Goal: Task Accomplishment & Management: Use online tool/utility

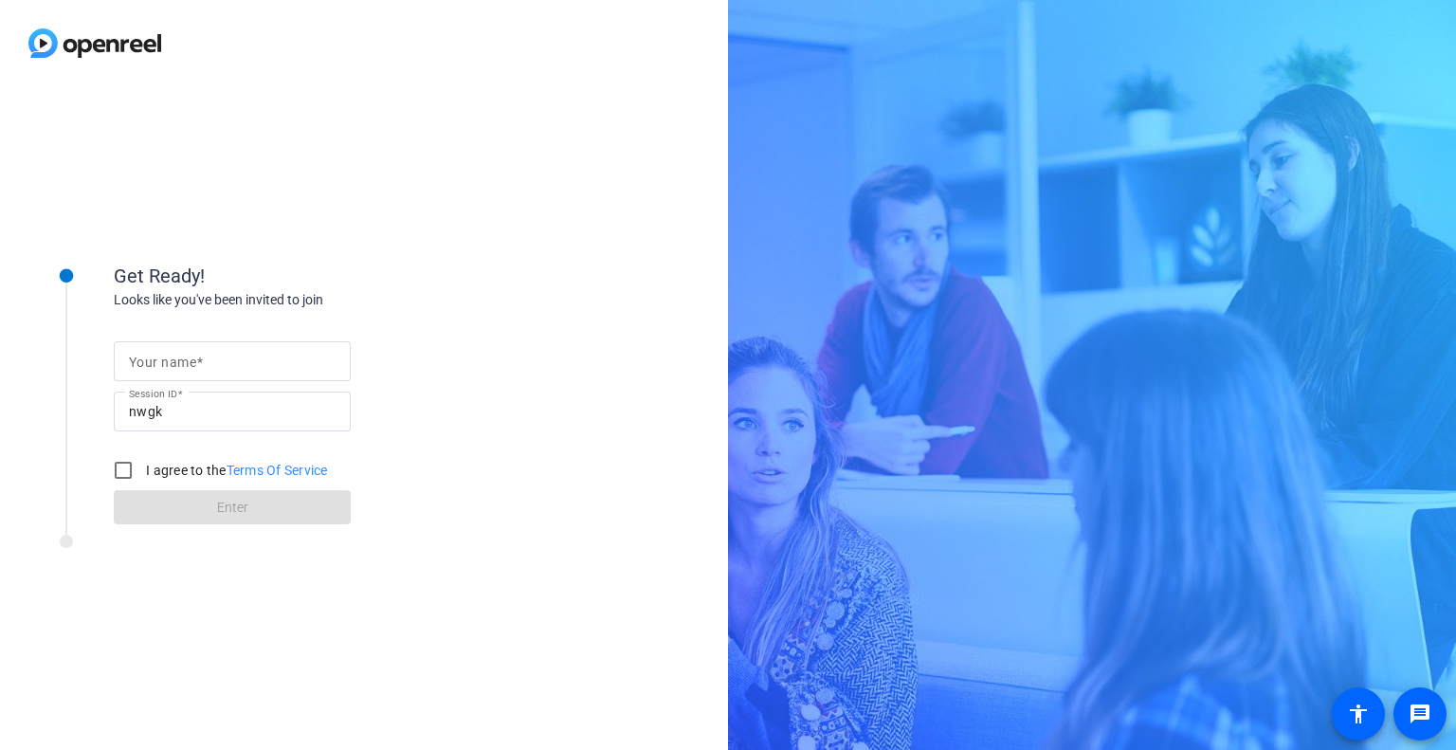
click at [190, 361] on mat-label "Your name" at bounding box center [162, 361] width 67 height 15
click at [190, 361] on input "Your name" at bounding box center [232, 361] width 207 height 23
type input "[PERSON_NAME]"
click at [436, 369] on div "Your name [PERSON_NAME] Session ID nwgk I agree to the Terms Of Service Enter" at bounding box center [303, 417] width 379 height 215
click at [115, 469] on input "I agree to the Terms Of Service" at bounding box center [123, 470] width 38 height 38
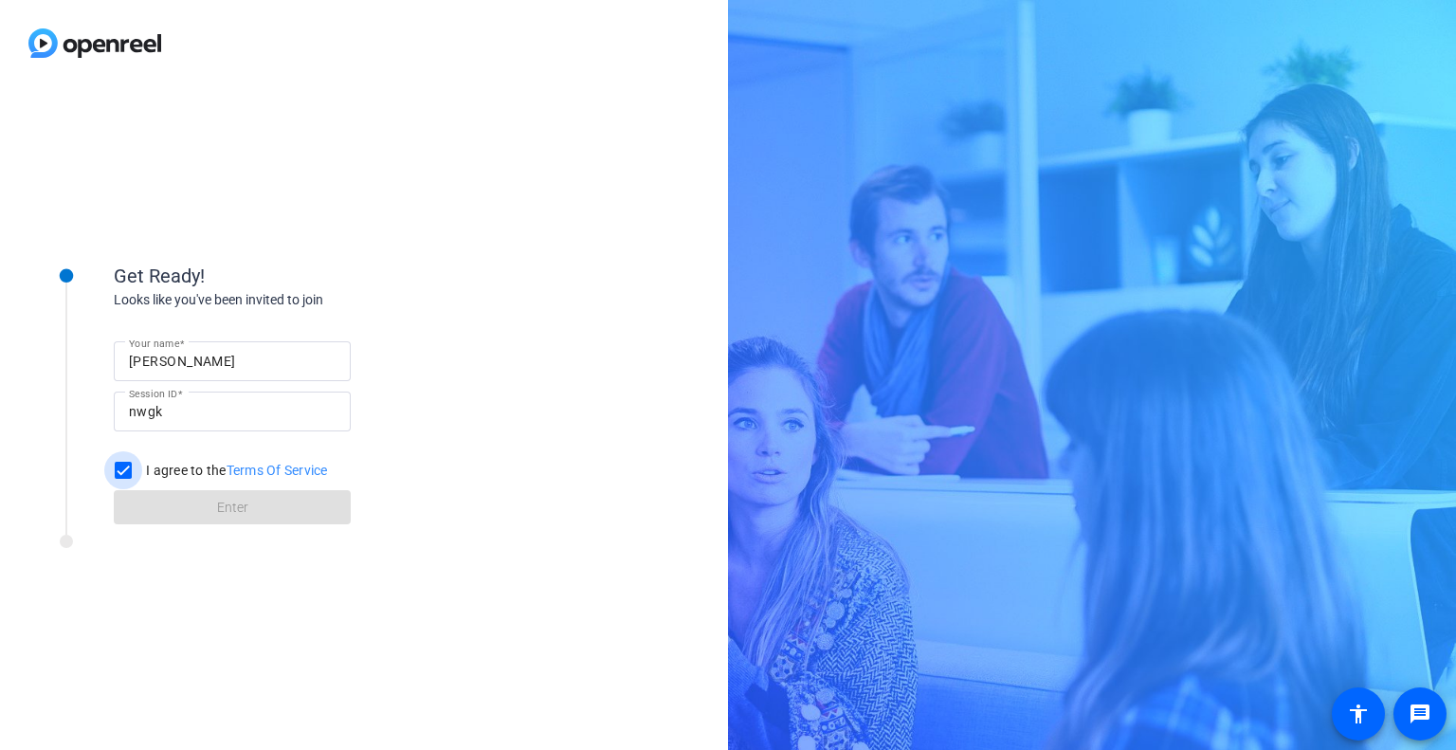
checkbox input "true"
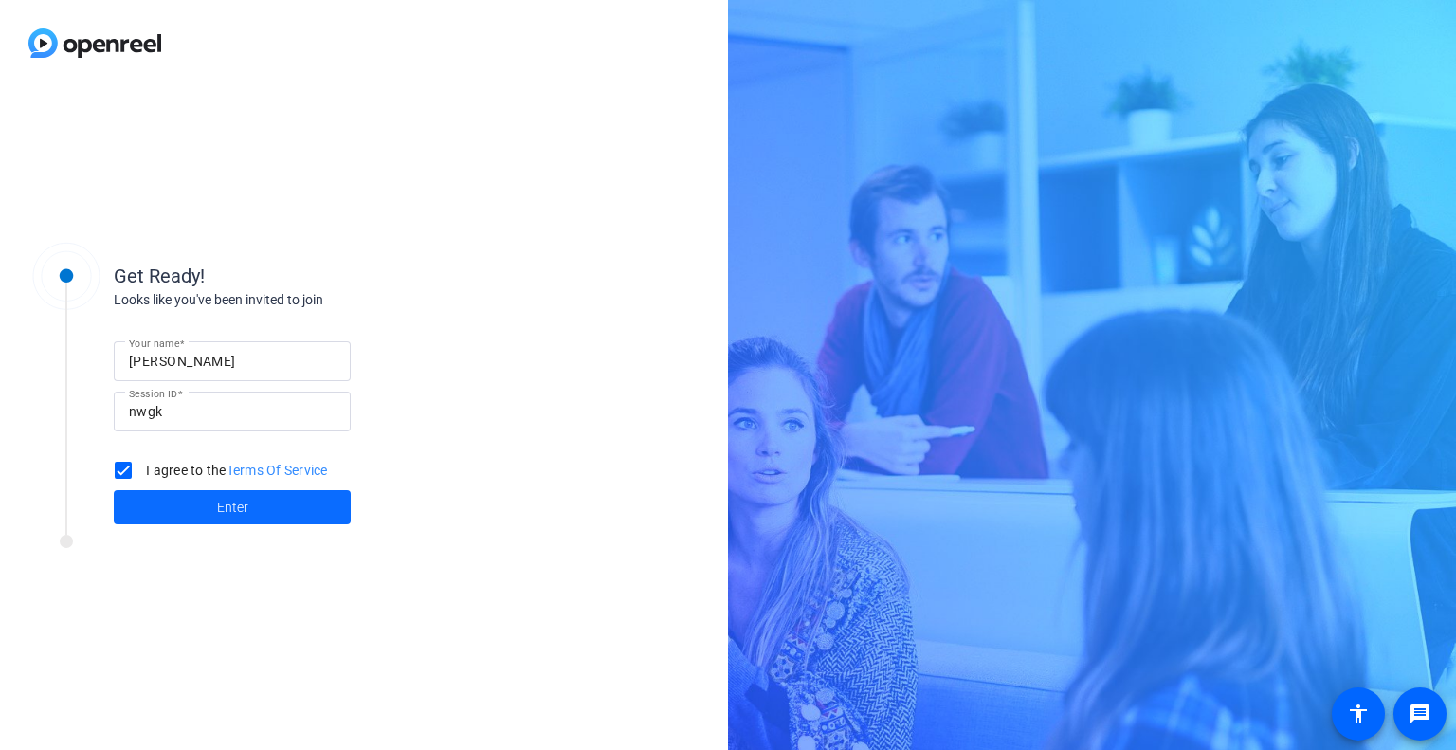
click at [218, 507] on span "Enter" at bounding box center [232, 508] width 31 height 20
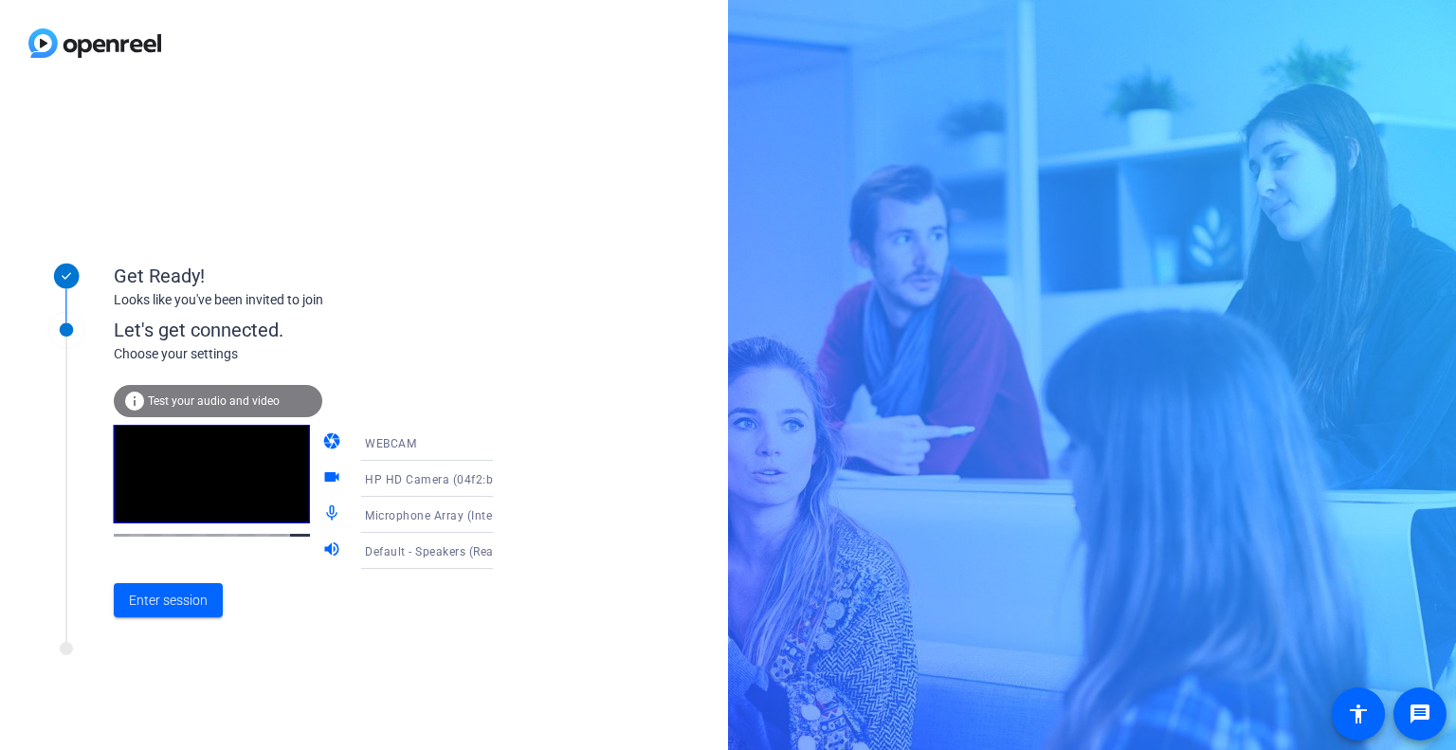
click at [500, 484] on icon at bounding box center [511, 478] width 23 height 23
click at [556, 474] on div at bounding box center [728, 375] width 1456 height 750
click at [500, 515] on icon at bounding box center [511, 514] width 23 height 23
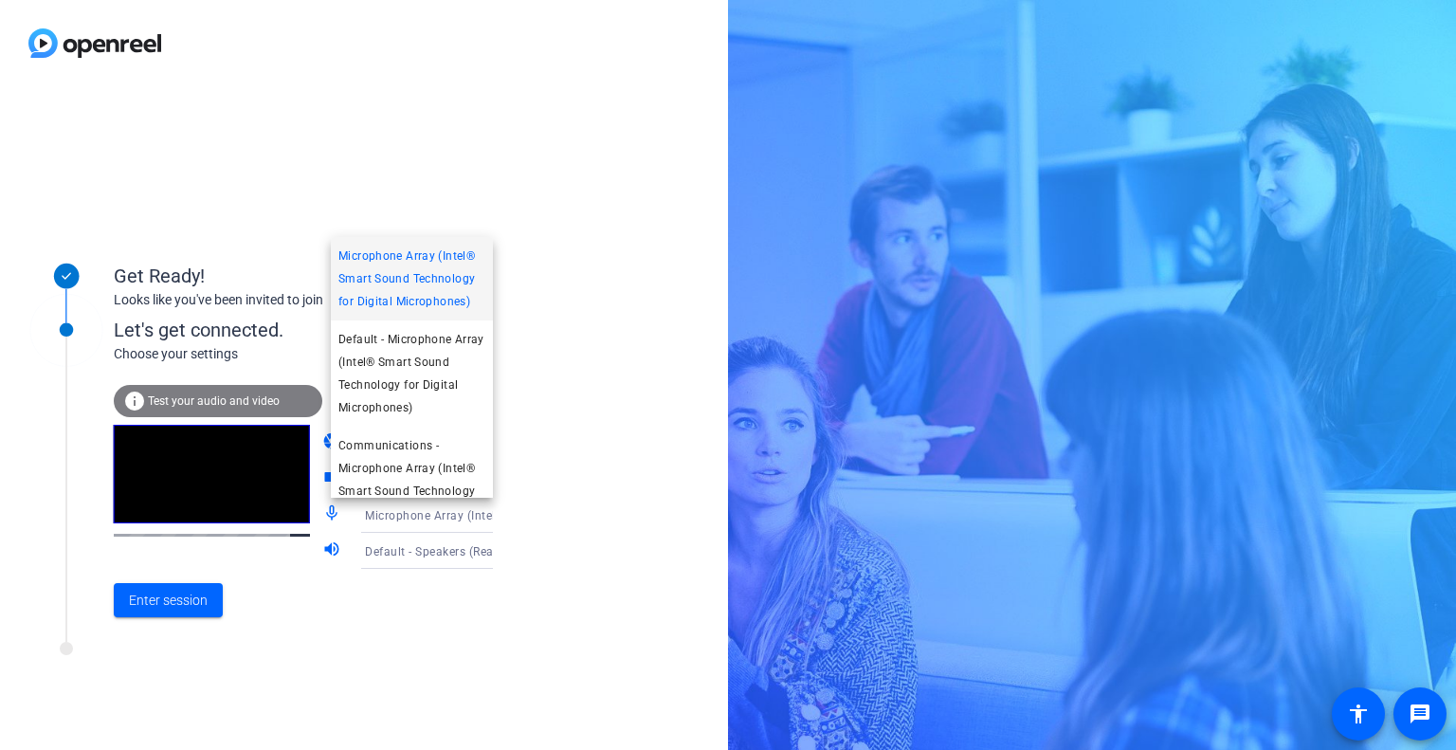
click at [609, 524] on div at bounding box center [728, 375] width 1456 height 750
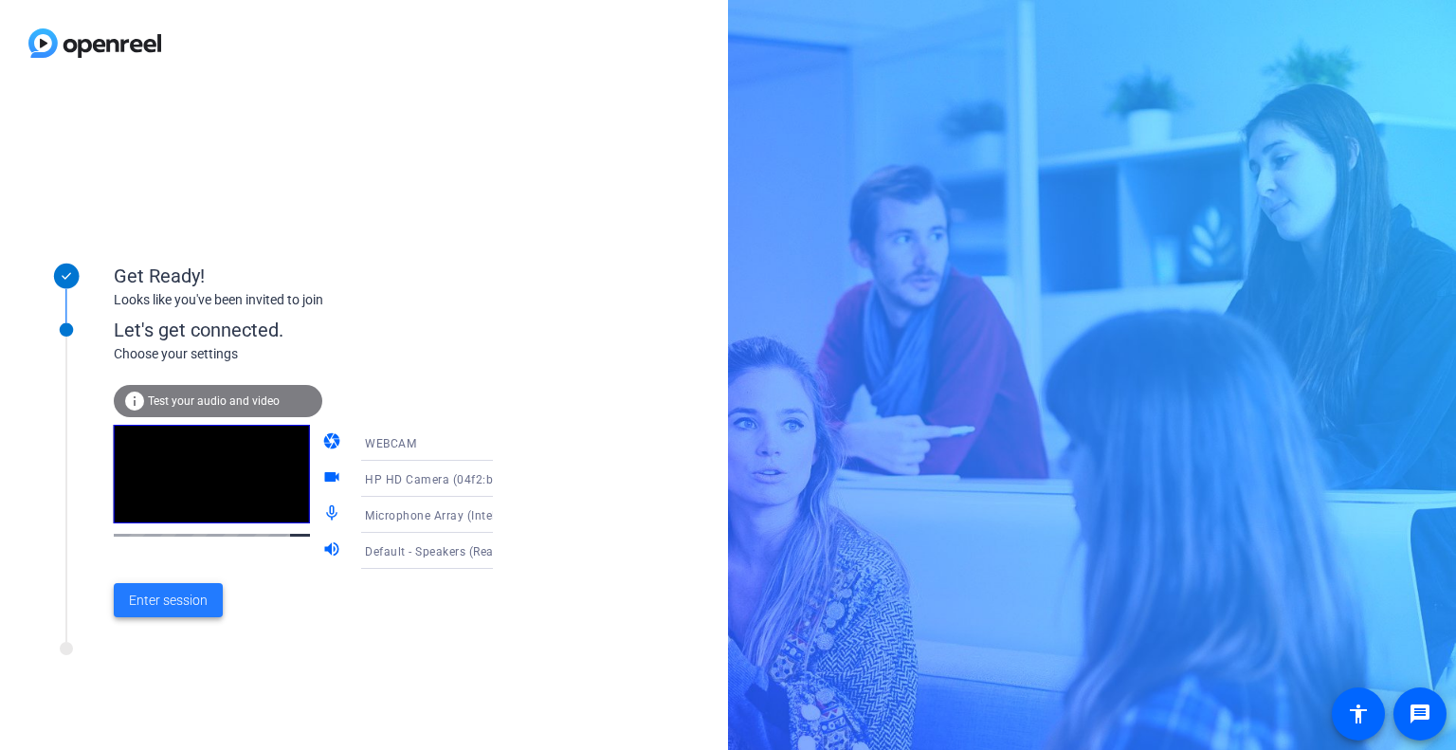
click at [152, 602] on span "Enter session" at bounding box center [168, 600] width 79 height 20
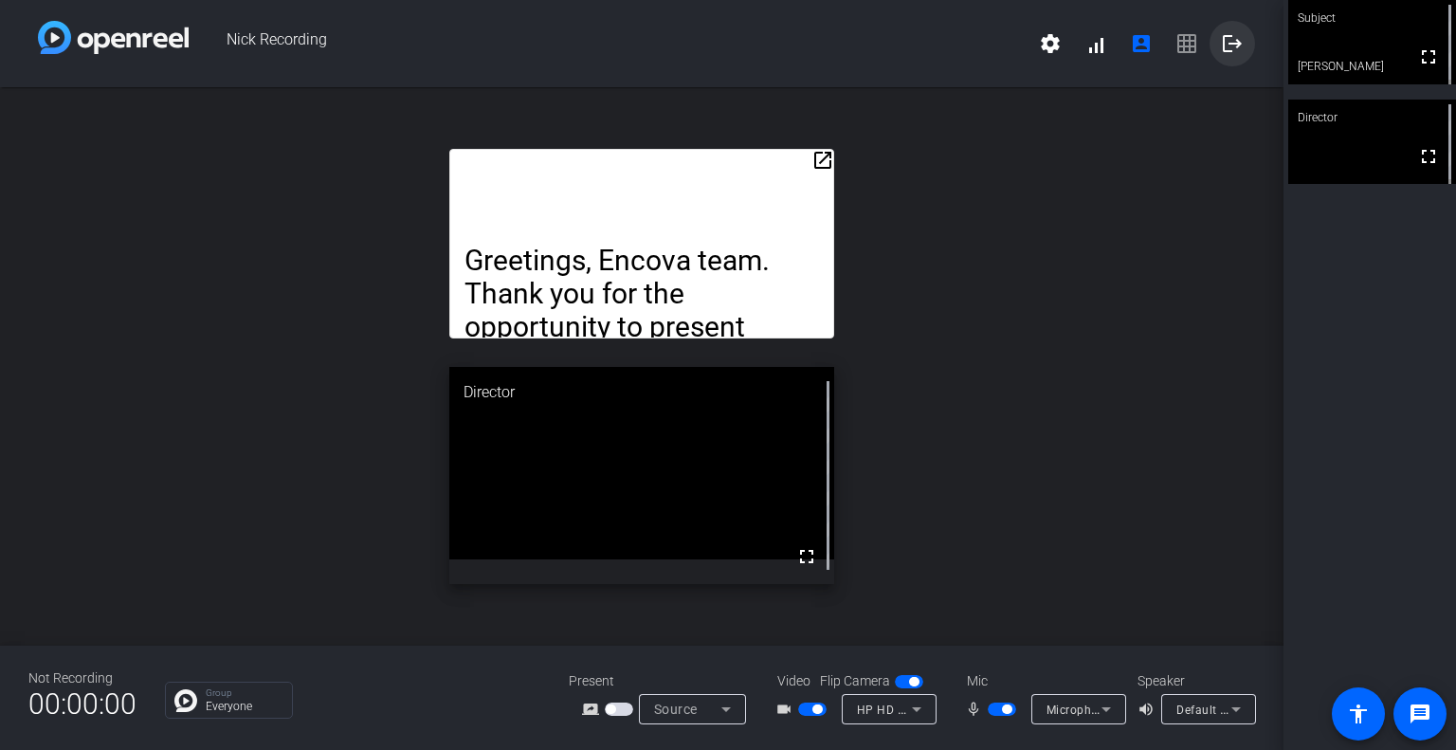
click at [1236, 43] on mat-icon "logout" at bounding box center [1232, 43] width 23 height 23
